Goal: Navigation & Orientation: Find specific page/section

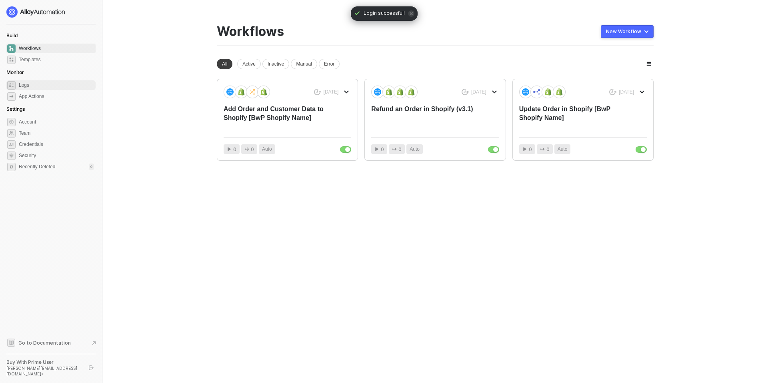
click at [28, 86] on span "Logs" at bounding box center [56, 85] width 75 height 10
